Goal: Find specific page/section: Find specific page/section

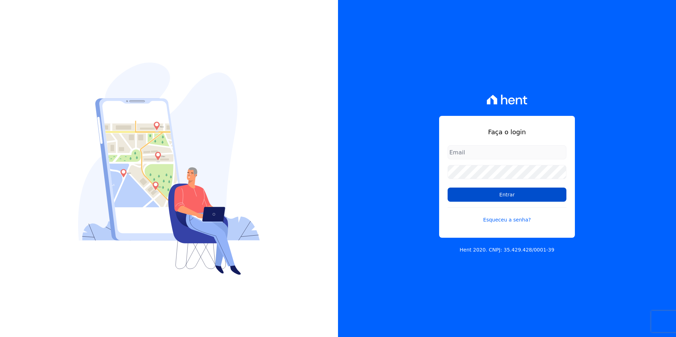
type input "jessica.souza@markaprime.com.br"
click at [510, 193] on input "Entrar" at bounding box center [506, 195] width 119 height 14
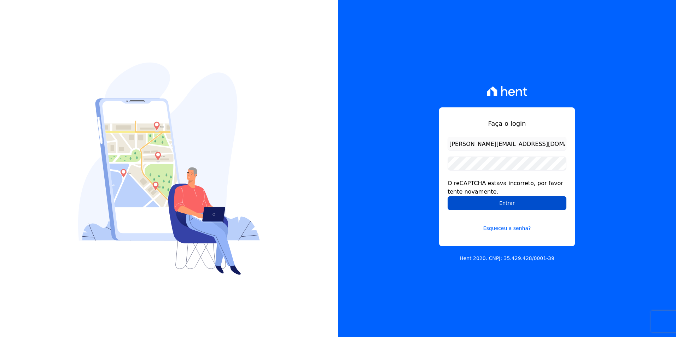
click at [487, 205] on input "Entrar" at bounding box center [506, 203] width 119 height 14
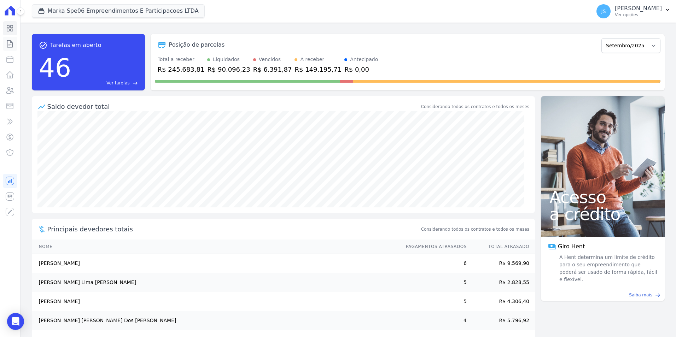
click at [10, 45] on icon at bounding box center [10, 44] width 8 height 8
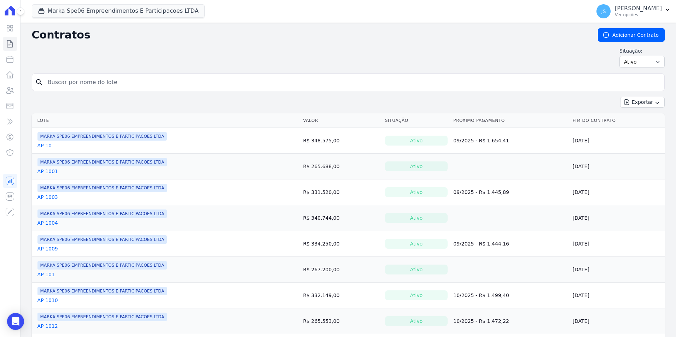
drag, startPoint x: 86, startPoint y: 75, endPoint x: 27, endPoint y: 88, distance: 60.5
click at [86, 76] on div "search" at bounding box center [348, 83] width 633 height 18
click at [8, 89] on icon at bounding box center [10, 90] width 7 height 6
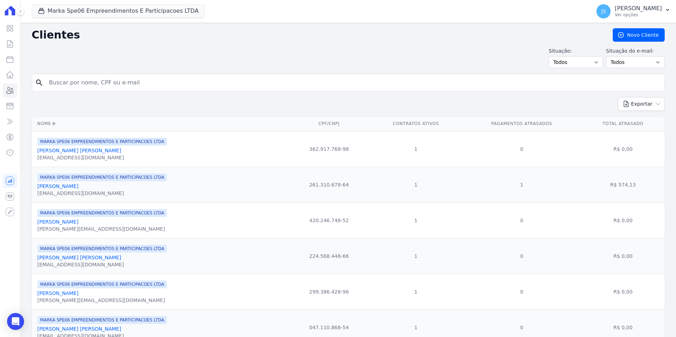
click at [63, 83] on input "search" at bounding box center [353, 83] width 616 height 14
paste input "Marcio da Silva Nogueira"
type input "Marcio da Silva Nogueira"
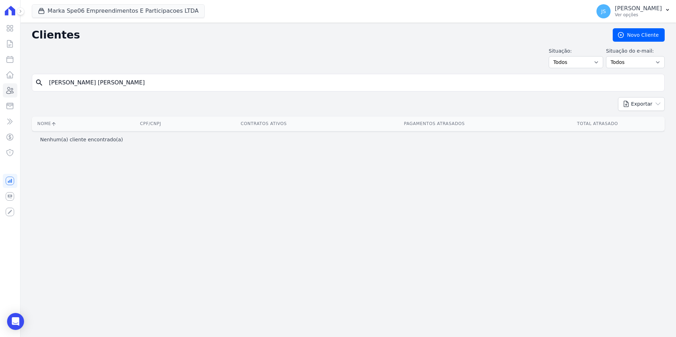
click at [136, 80] on input "Marcio da Silva Nogueira" at bounding box center [353, 83] width 616 height 14
drag, startPoint x: 67, startPoint y: 81, endPoint x: 196, endPoint y: 67, distance: 129.8
click at [196, 67] on div "Clientes Novo Cliente Situação: Todos Adimplentes Inadimplentes Situação do e-m…" at bounding box center [347, 180] width 655 height 315
type input "Marcio"
click at [8, 47] on icon at bounding box center [9, 43] width 5 height 7
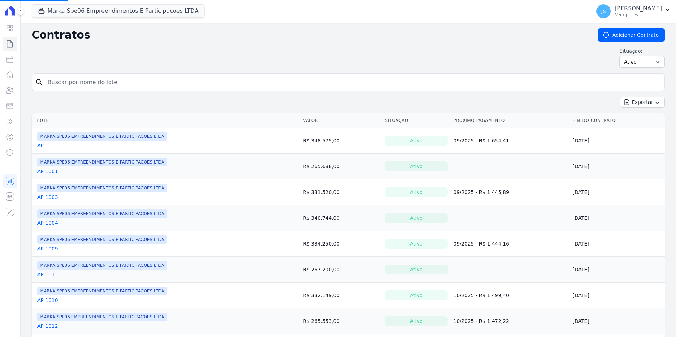
click at [67, 80] on input "search" at bounding box center [352, 82] width 618 height 14
click at [147, 11] on button "Marka Spe06 Empreendimentos E Participacoes LTDA" at bounding box center [118, 10] width 173 height 13
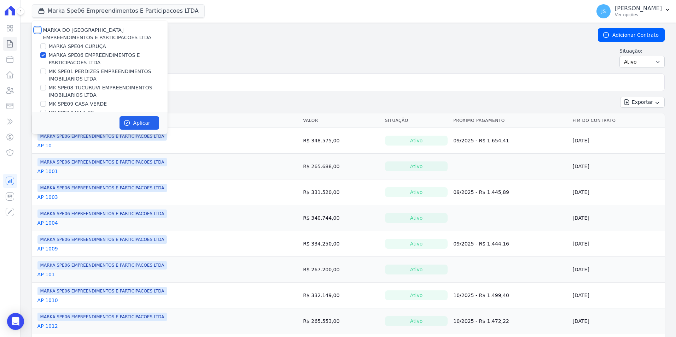
click at [37, 28] on input "MARKA DO BRASIL EMPREENDIMENTOS E PARTICIPACOES LTDA" at bounding box center [38, 30] width 6 height 6
checkbox input "true"
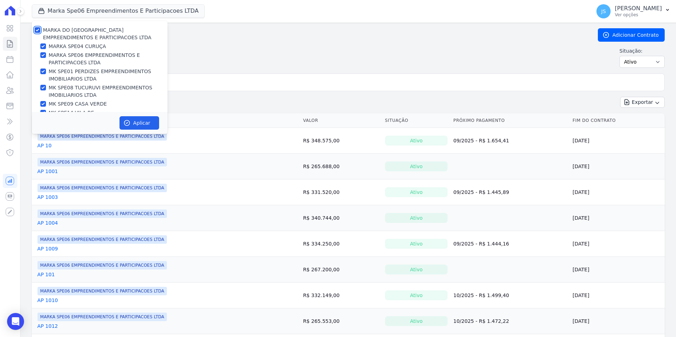
checkbox input "true"
click at [144, 125] on button "Aplicar" at bounding box center [139, 122] width 40 height 13
click at [190, 80] on input "search" at bounding box center [352, 82] width 618 height 14
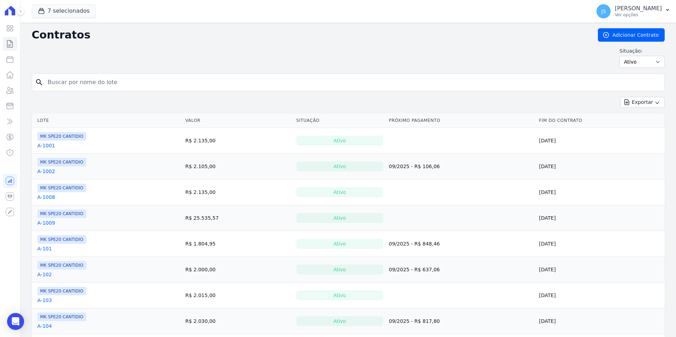
click at [190, 82] on input "search" at bounding box center [352, 82] width 618 height 14
type input "148"
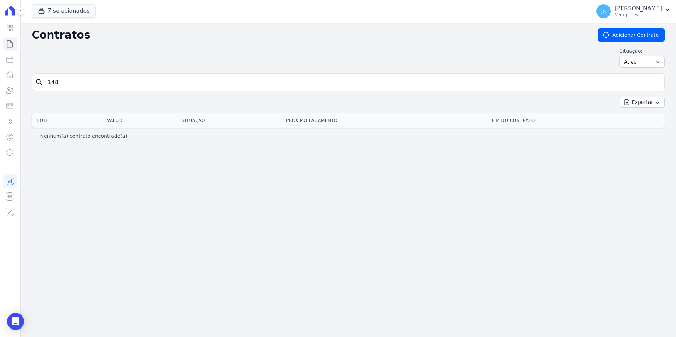
click at [72, 83] on input "148" at bounding box center [352, 82] width 618 height 14
drag, startPoint x: 71, startPoint y: 85, endPoint x: 15, endPoint y: 73, distance: 56.8
click at [15, 73] on div "Visão Geral Contratos Parcelas Lotes Clientes Minha Carteira Transferências Cré…" at bounding box center [338, 168] width 676 height 337
click at [68, 15] on button "7 selecionados" at bounding box center [64, 10] width 64 height 13
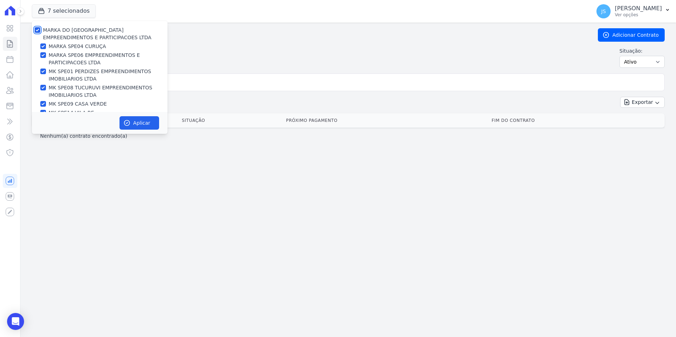
click at [38, 32] on input "MARKA DO BRASIL EMPREENDIMENTOS E PARTICIPACOES LTDA" at bounding box center [38, 30] width 6 height 6
checkbox input "false"
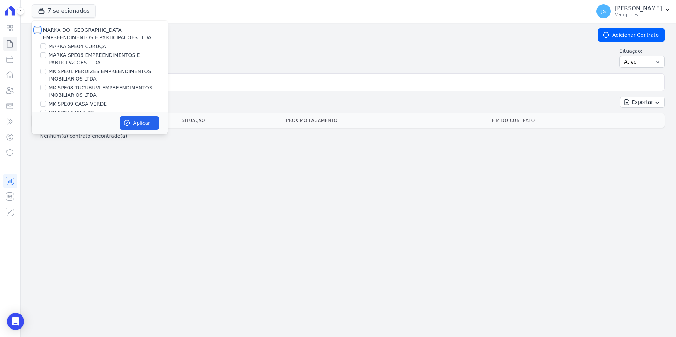
checkbox input "false"
click at [60, 10] on button "7 selecionados" at bounding box center [64, 10] width 64 height 13
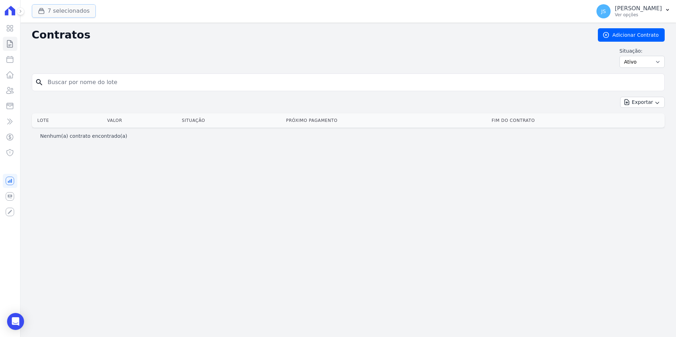
click at [60, 10] on button "7 selecionados" at bounding box center [64, 10] width 64 height 13
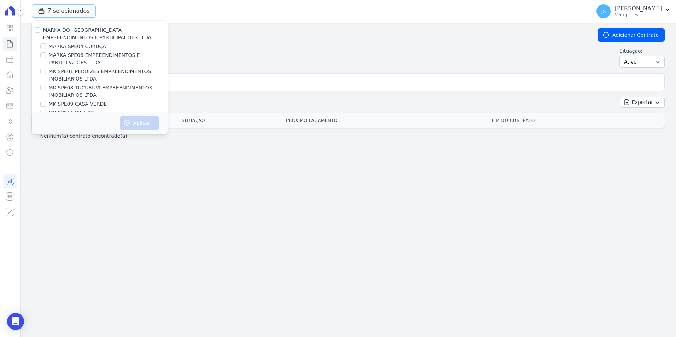
scroll to position [19, 0]
click at [44, 70] on input "MK SPE08 TUCURUVI EMPREENDIMENTOS IMOBILIARIOS LTDA" at bounding box center [43, 69] width 6 height 6
checkbox input "true"
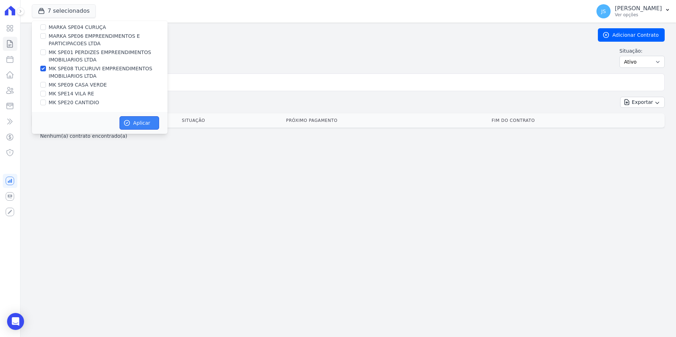
click at [136, 124] on button "Aplicar" at bounding box center [139, 122] width 40 height 13
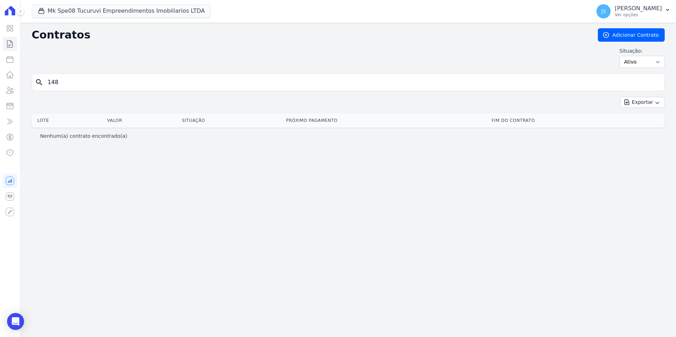
drag, startPoint x: 71, startPoint y: 89, endPoint x: 74, endPoint y: 86, distance: 4.3
click at [72, 89] on div "search 148" at bounding box center [348, 83] width 633 height 18
click at [76, 82] on input "148" at bounding box center [352, 82] width 618 height 14
click at [76, 83] on input "148" at bounding box center [352, 82] width 618 height 14
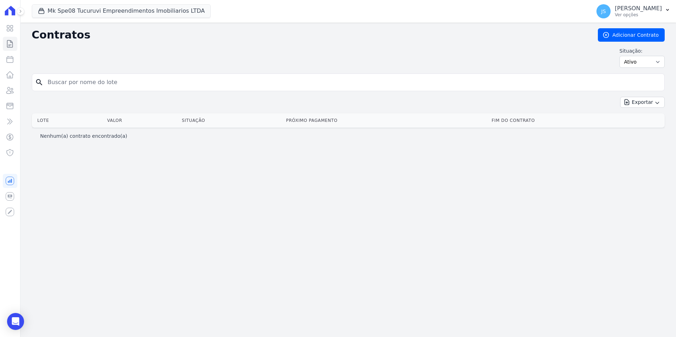
click at [196, 167] on div "Contratos Adicionar Contrato Situação: Ativo Todos Pausado Distratado Rascunho …" at bounding box center [347, 180] width 655 height 315
click at [140, 81] on input "search" at bounding box center [352, 82] width 618 height 14
drag, startPoint x: 130, startPoint y: 92, endPoint x: 130, endPoint y: 87, distance: 5.3
click at [130, 90] on form "search" at bounding box center [348, 85] width 633 height 23
click at [133, 83] on input "search" at bounding box center [352, 82] width 618 height 14
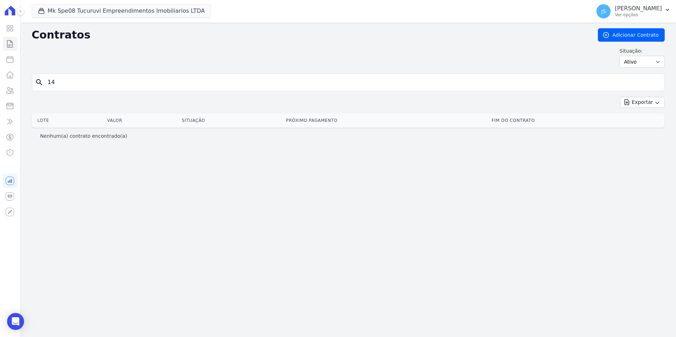
type input "1"
drag, startPoint x: 133, startPoint y: 83, endPoint x: 128, endPoint y: 81, distance: 6.0
click at [131, 77] on input "search" at bounding box center [352, 82] width 618 height 14
click at [112, 84] on input "search" at bounding box center [352, 82] width 618 height 14
type input "148"
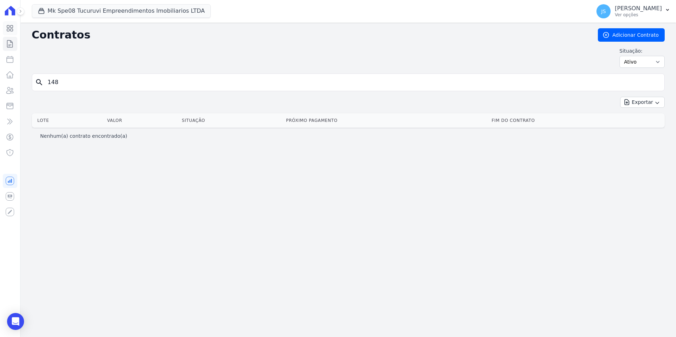
click at [10, 26] on icon at bounding box center [10, 28] width 8 height 8
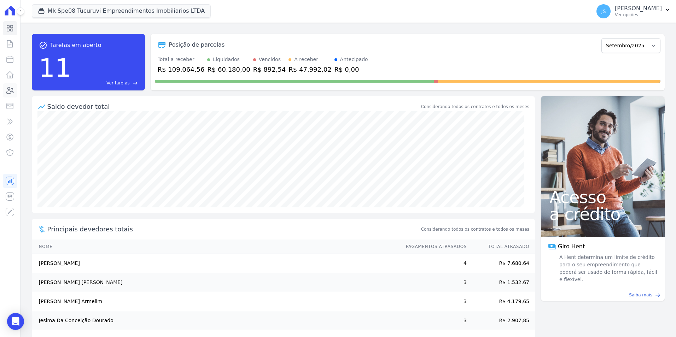
click at [9, 93] on icon at bounding box center [10, 90] width 8 height 8
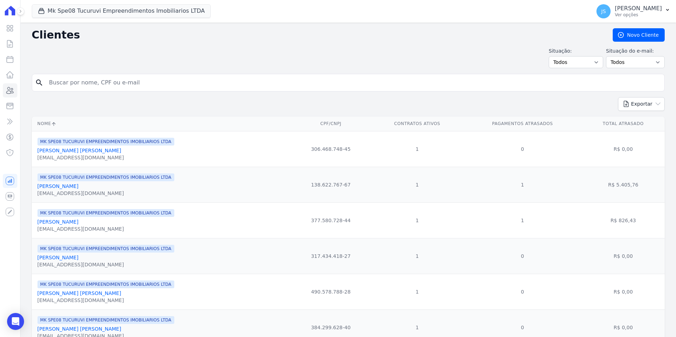
click at [102, 78] on input "search" at bounding box center [353, 83] width 616 height 14
type input "Marcio"
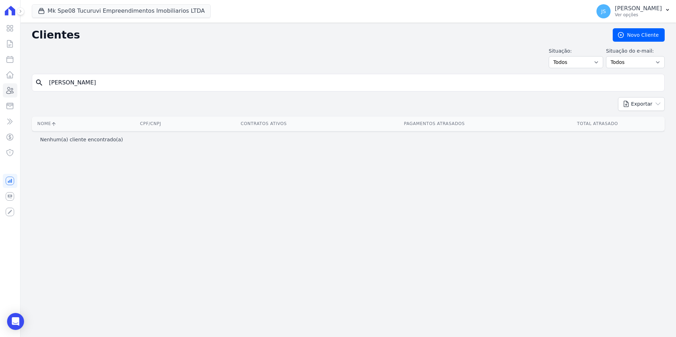
drag, startPoint x: 78, startPoint y: 83, endPoint x: 0, endPoint y: 75, distance: 78.5
click at [0, 75] on html "Visão Geral Contratos Parcelas Lotes Clientes Minha Carteira Transferências Cré…" at bounding box center [338, 168] width 676 height 337
click at [93, 178] on div "Clientes Novo Cliente Situação: Todos Adimplentes Inadimplentes Situação do e-m…" at bounding box center [347, 180] width 655 height 315
click at [88, 88] on input "search" at bounding box center [353, 83] width 616 height 14
paste input "Marcio da Silva Nogueira"
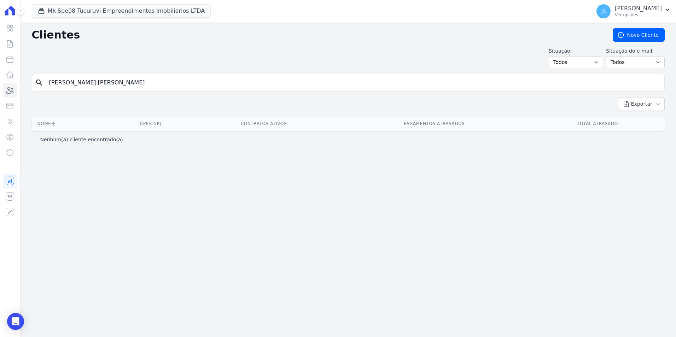
type input "Marcio da Silva Nogueira"
drag, startPoint x: 126, startPoint y: 78, endPoint x: 5, endPoint y: 70, distance: 121.4
click at [5, 70] on div "Visão Geral Contratos Parcelas Lotes Clientes Minha Carteira Transferências Cré…" at bounding box center [338, 168] width 676 height 337
paste input "Gabriela Santos Meneses"
type input "Gabriela Santos Meneses"
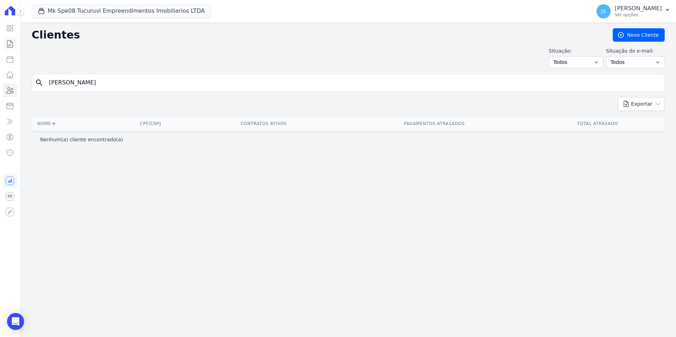
click at [15, 44] on link "Contratos" at bounding box center [10, 44] width 14 height 14
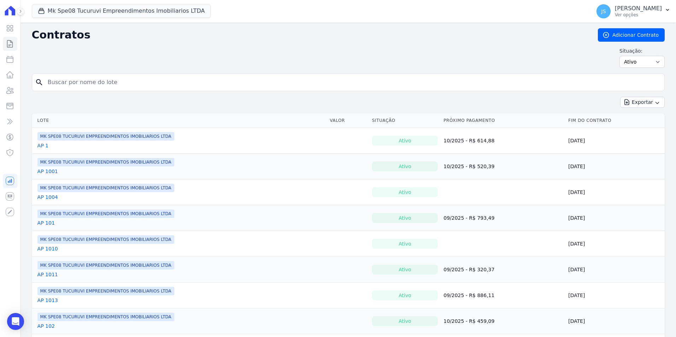
click at [101, 84] on input "search" at bounding box center [352, 82] width 618 height 14
type input "1009"
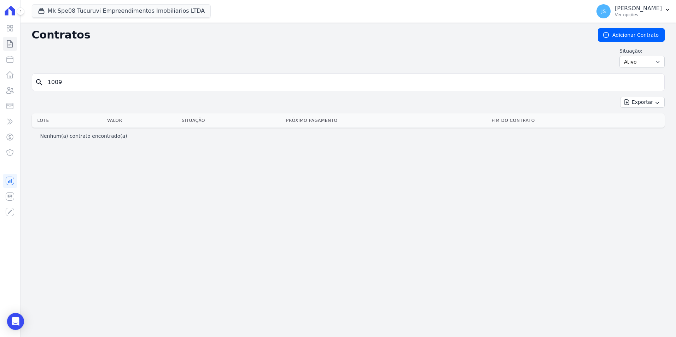
click at [119, 134] on div "Nenhum(a) contrato encontrado(a)" at bounding box center [348, 136] width 616 height 7
drag, startPoint x: 113, startPoint y: 70, endPoint x: 112, endPoint y: 74, distance: 4.5
click at [113, 70] on div "Contratos Adicionar Contrato Situação: Ativo Todos Pausado Distratado Rascunho …" at bounding box center [348, 50] width 633 height 45
click at [108, 81] on input "1009" at bounding box center [352, 82] width 618 height 14
